Goal: Check status: Check status

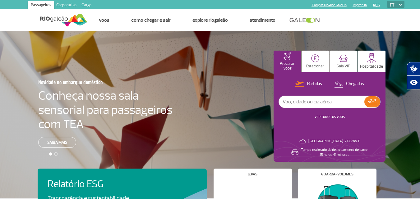
click at [307, 103] on input "text" at bounding box center [322, 102] width 86 height 12
type input "g3 2032"
click at [376, 101] on img at bounding box center [372, 101] width 9 height 5
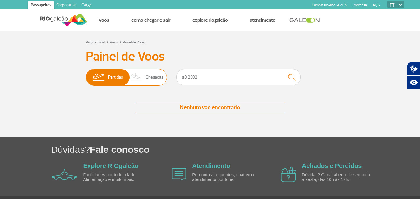
click at [149, 75] on span "Chegadas" at bounding box center [155, 77] width 18 height 16
click at [86, 74] on input "Partidas Chegadas" at bounding box center [86, 74] width 0 height 0
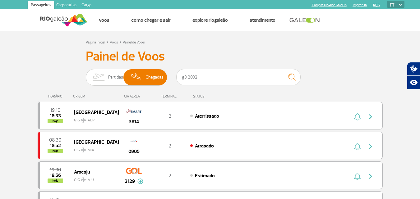
click at [111, 78] on span "Partidas" at bounding box center [115, 77] width 15 height 16
click at [86, 74] on input "Partidas Chegadas" at bounding box center [86, 74] width 0 height 0
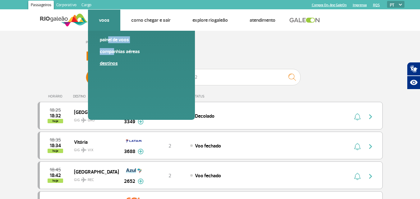
drag, startPoint x: 111, startPoint y: 51, endPoint x: 111, endPoint y: 60, distance: 9.0
click at [111, 59] on div "Painel de voos Companhias Aéreas Destinos" at bounding box center [141, 75] width 107 height 89
click at [110, 40] on link "Painel de voos" at bounding box center [141, 39] width 83 height 7
click at [110, 39] on link "Painel de voos" at bounding box center [141, 39] width 83 height 7
click at [106, 36] on link "Painel de voos" at bounding box center [141, 39] width 83 height 7
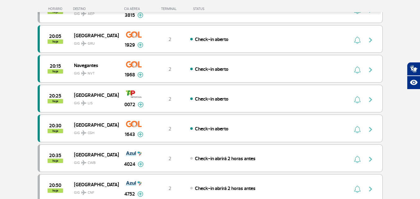
scroll to position [311, 0]
